Goal: Complete application form

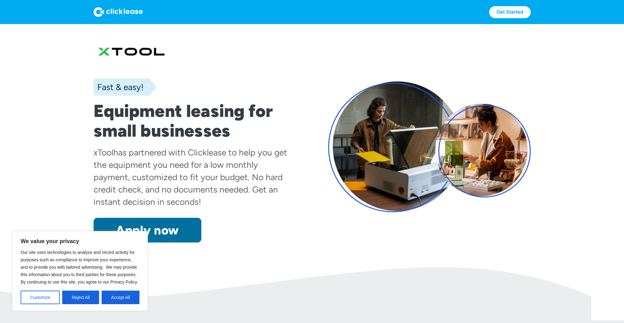
click at [170, 225] on link "Apply now" at bounding box center [148, 229] width 108 height 25
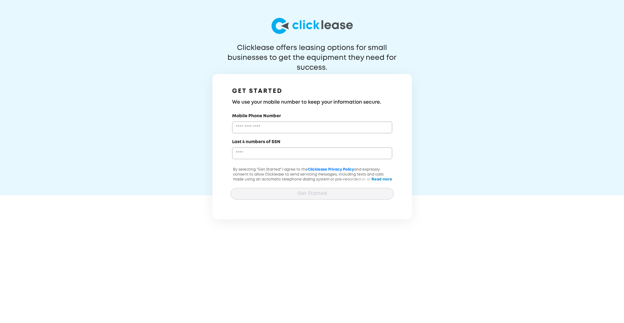
scroll to position [0, 0]
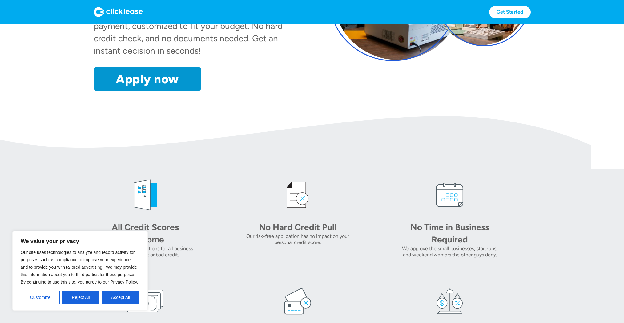
scroll to position [309, 0]
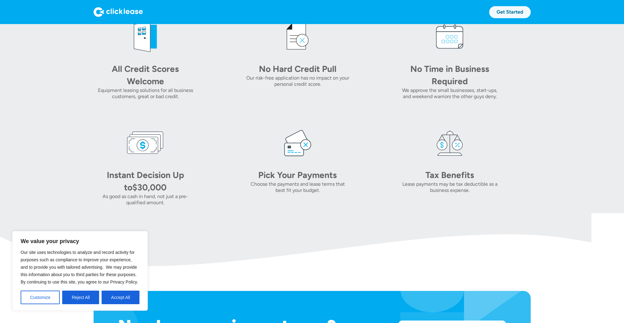
click at [525, 15] on link "Get Started" at bounding box center [510, 12] width 42 height 12
